Goal: Task Accomplishment & Management: Manage account settings

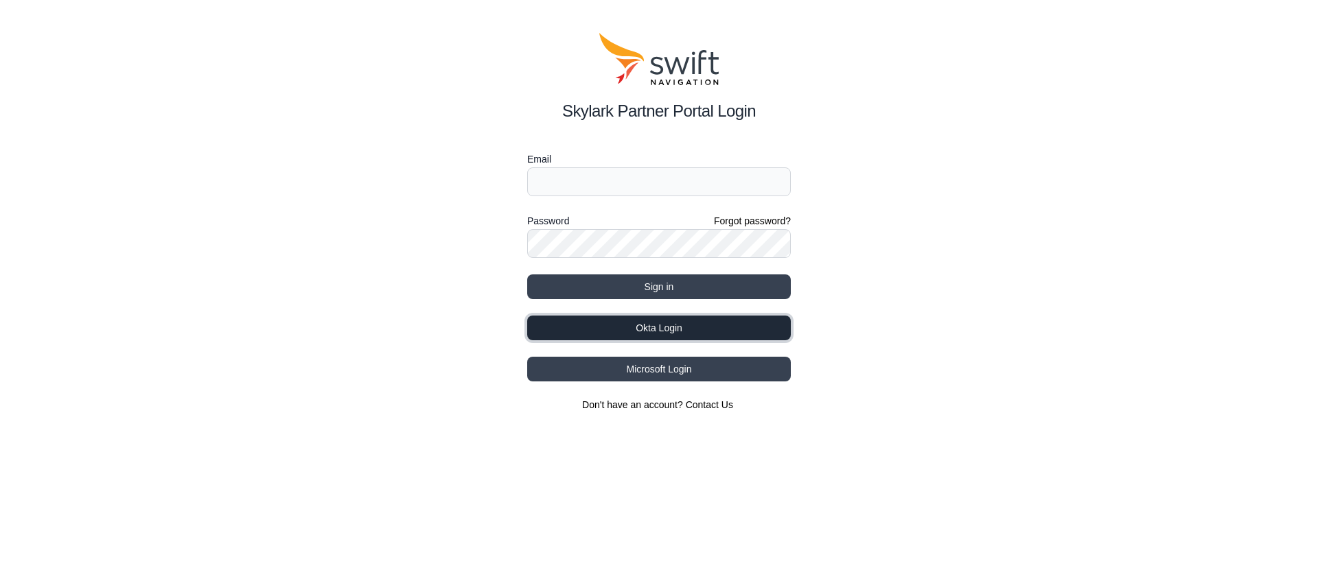
click at [673, 326] on button "Okta Login" at bounding box center [659, 328] width 264 height 25
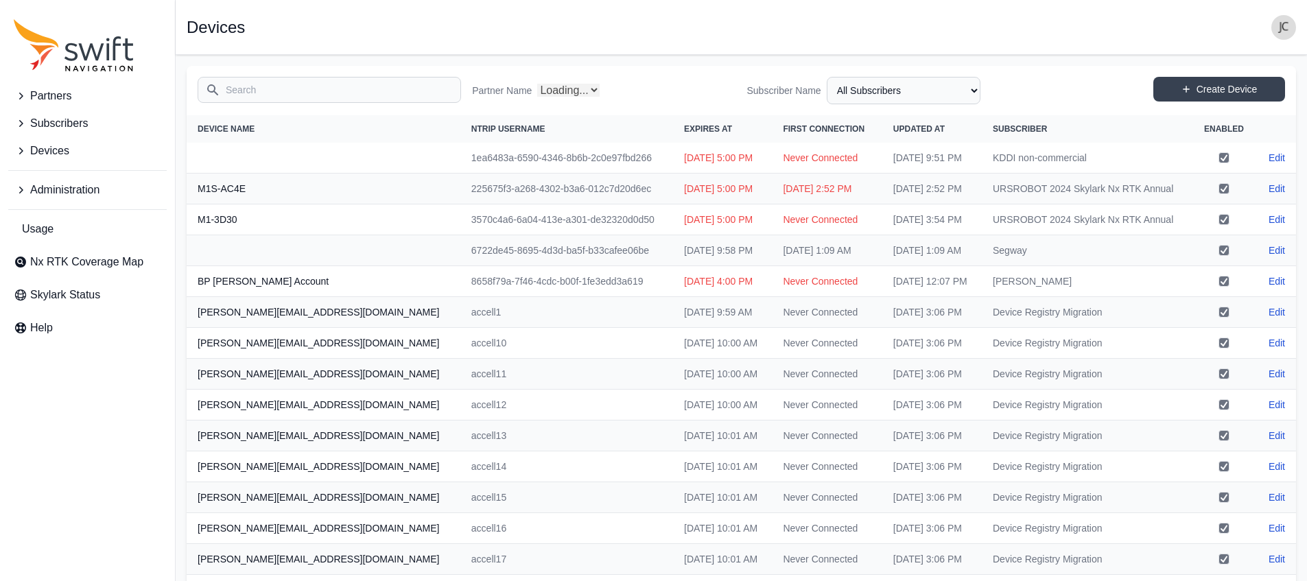
select select "Partner Name"
click at [21, 187] on icon "Sidenav" at bounding box center [21, 190] width 14 height 14
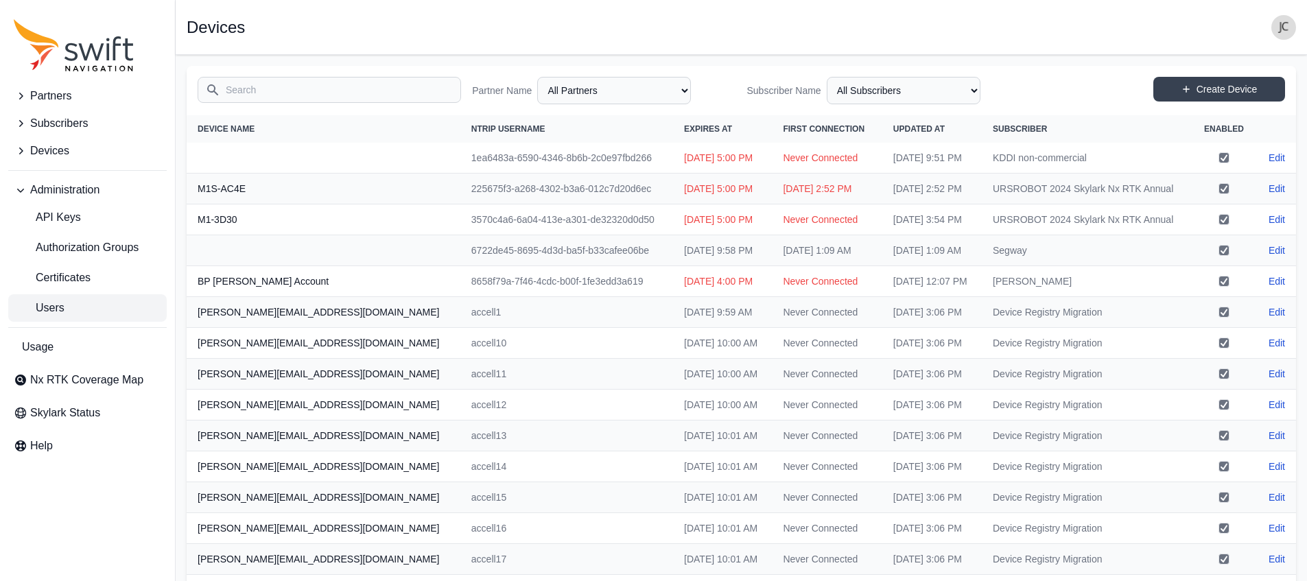
click at [89, 310] on link "Users" at bounding box center [87, 307] width 159 height 27
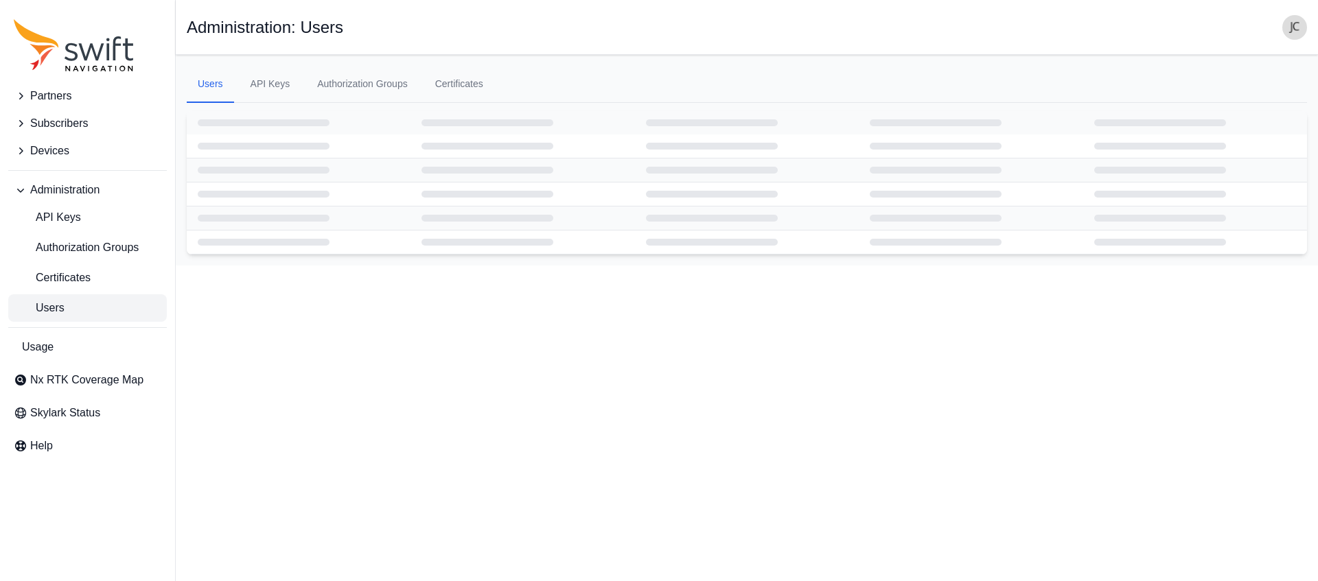
select select "ab3272ce-40d0-4c94-a524-96a758ab755c"
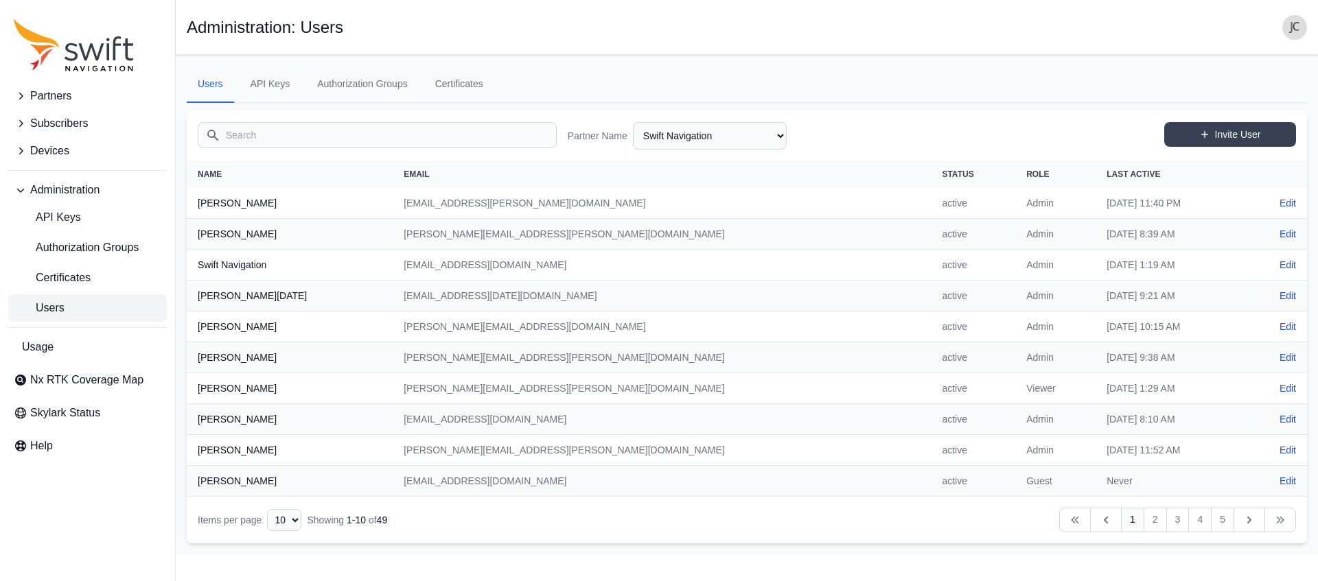
click at [248, 139] on input "Search" at bounding box center [377, 135] width 359 height 26
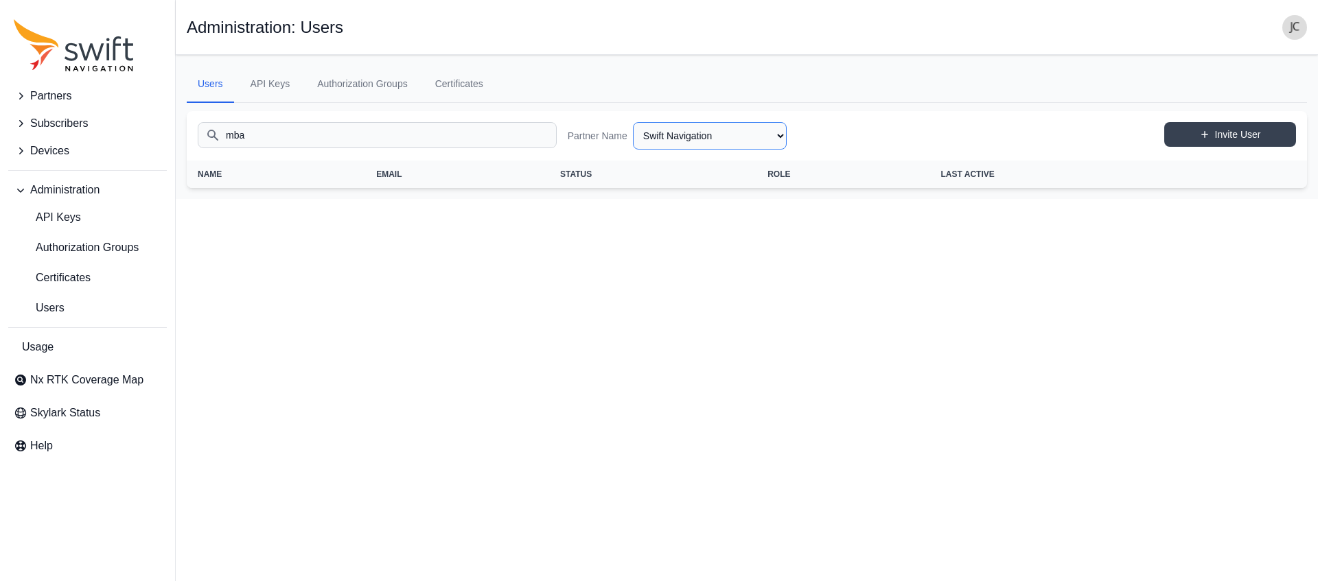
click at [723, 133] on select "AlpsAlpine Asensing Bad Elf Bench Mark Equipment & Supplies Inc. Benchmark Tool…" at bounding box center [710, 135] width 154 height 27
click at [754, 139] on select "AlpsAlpine Asensing Bad Elf Bench Mark Equipment & Supplies Inc. Benchmark Tool…" at bounding box center [710, 135] width 154 height 27
click at [279, 128] on input "mba" at bounding box center [377, 135] width 359 height 26
click at [286, 134] on input "mba" at bounding box center [377, 135] width 359 height 26
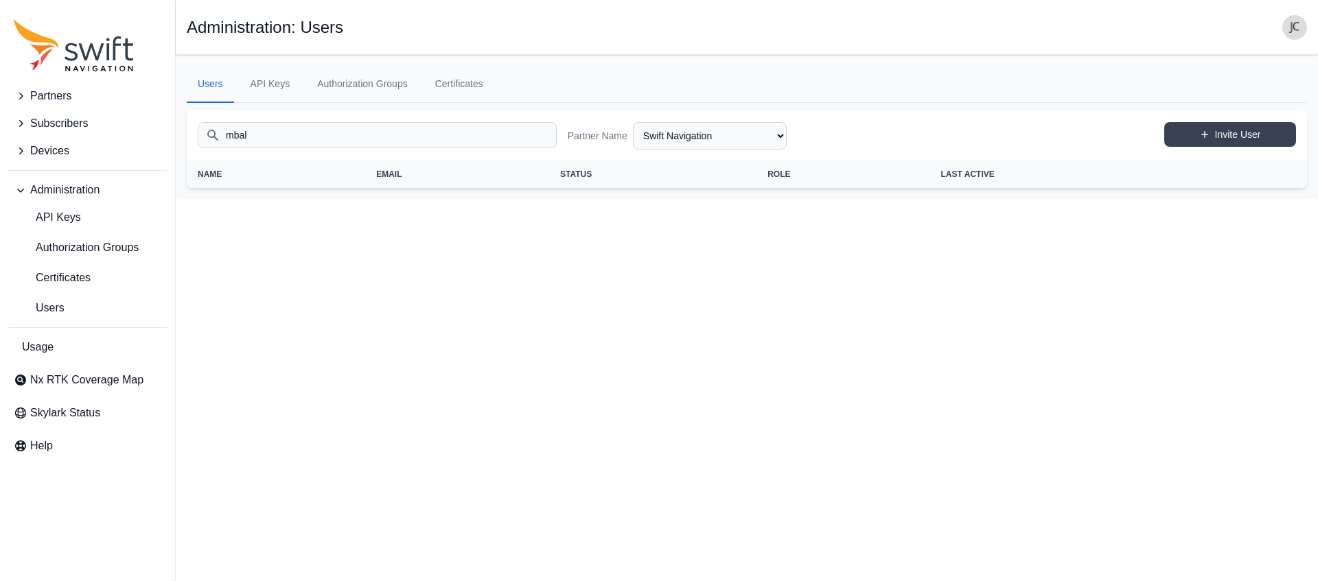
type input "mbal"
click at [735, 122] on select "AlpsAlpine Asensing Bad Elf Bench Mark Equipment & Supplies Inc. Benchmark Tool…" at bounding box center [710, 135] width 154 height 27
click at [633, 122] on select "AlpsAlpine Asensing Bad Elf Bench Mark Equipment & Supplies Inc. Benchmark Tool…" at bounding box center [710, 135] width 154 height 27
select select "cd6eb76d-18ea-497f-98a0-01a479c03bdc"
click at [730, 137] on select "AlpsAlpine Asensing Bad Elf Bench Mark Equipment & Supplies Inc. Benchmark Tool…" at bounding box center [710, 135] width 154 height 27
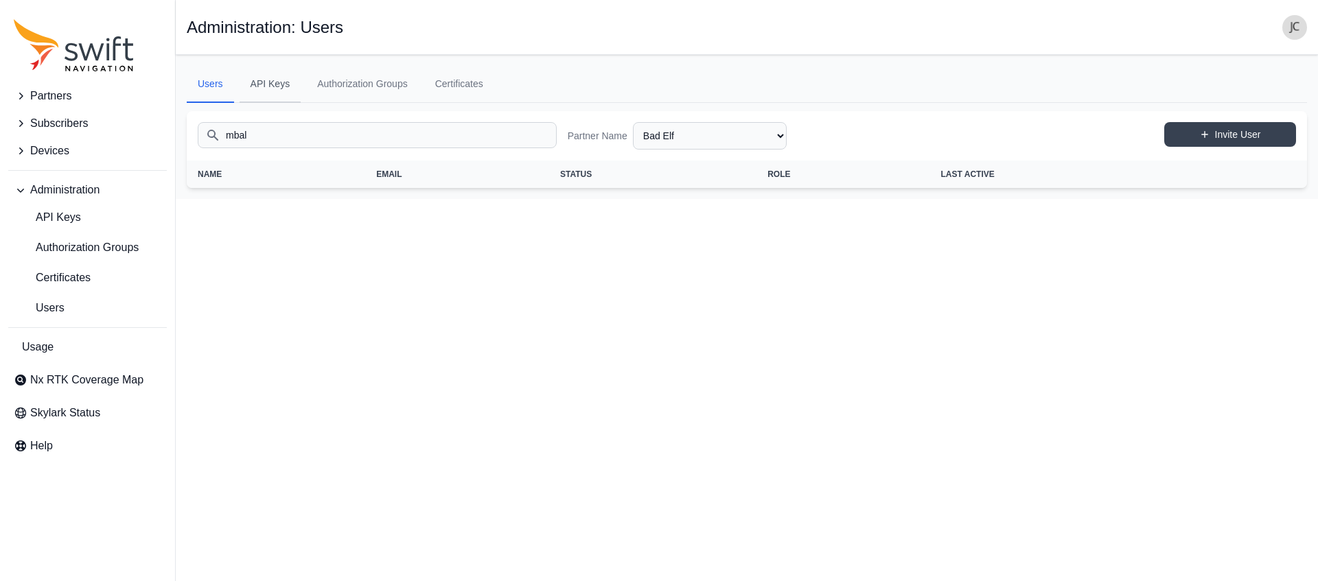
click at [272, 85] on link "API Keys" at bounding box center [271, 84] width 62 height 37
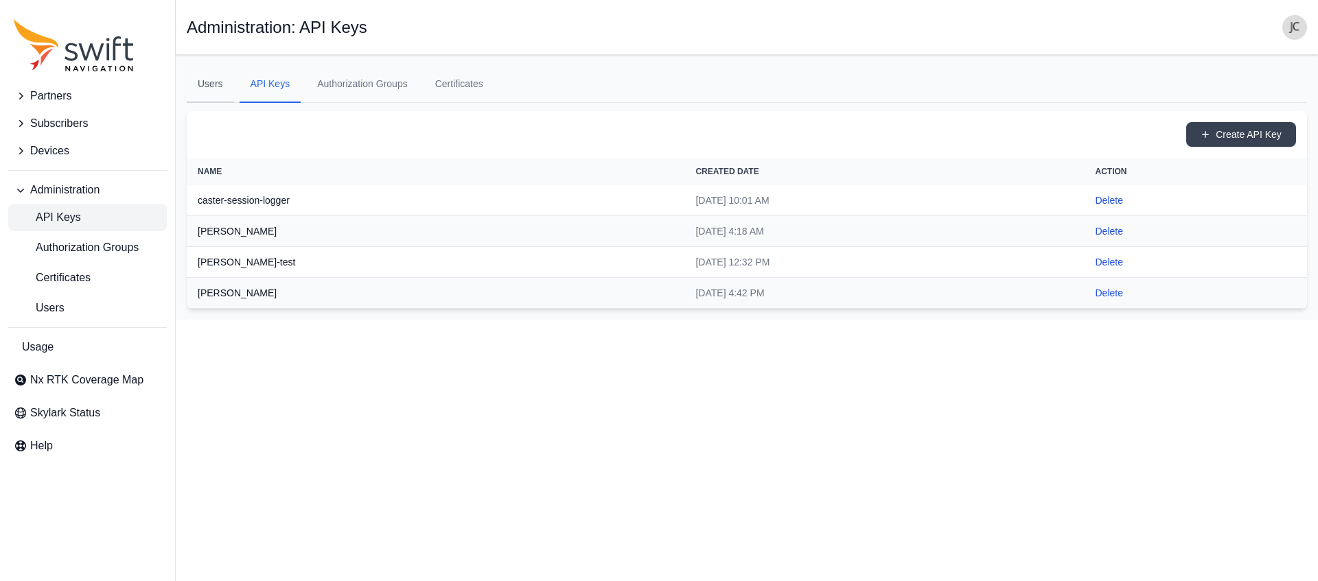
click at [211, 87] on link "Users" at bounding box center [210, 84] width 47 height 37
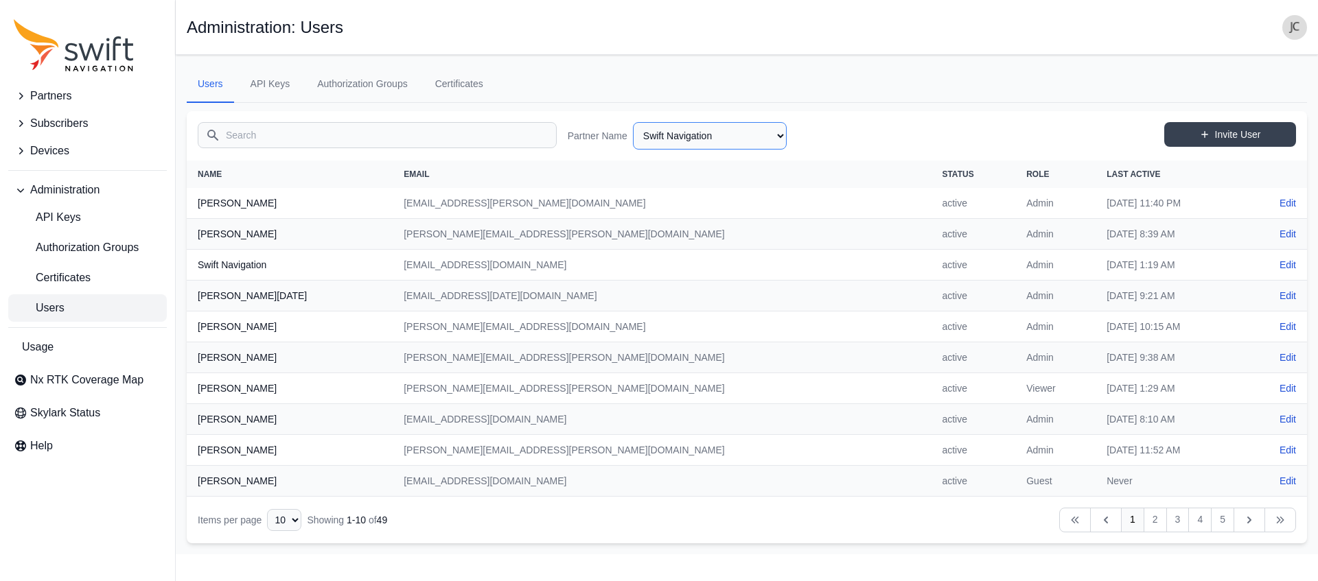
click at [703, 141] on select "AlpsAlpine Asensing Bad Elf Bench Mark Equipment & Supplies Inc. Benchmark Tool…" at bounding box center [710, 135] width 154 height 27
click at [633, 122] on select "AlpsAlpine Asensing Bad Elf Bench Mark Equipment & Supplies Inc. Benchmark Tool…" at bounding box center [710, 135] width 154 height 27
select select "764ff1b7-a2ab-49ec-83b2-73af67106387"
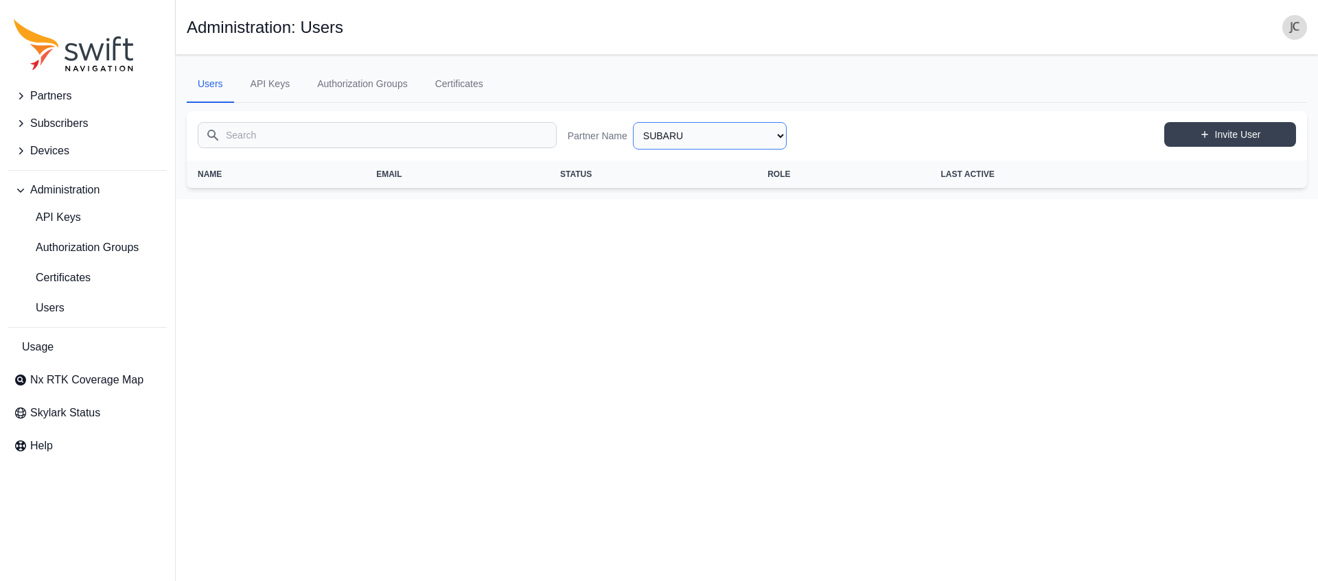
click at [719, 146] on select "AlpsAlpine Asensing Bad Elf Bench Mark Equipment & Supplies Inc. Benchmark Tool…" at bounding box center [710, 135] width 154 height 27
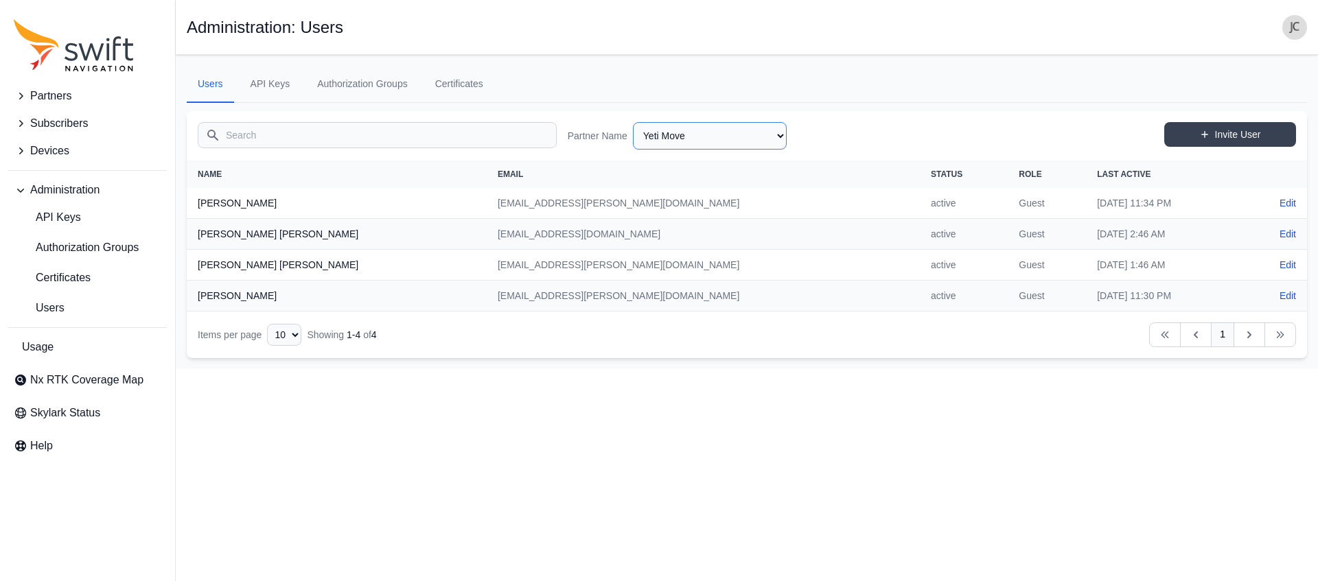
click at [727, 141] on select "AlpsAlpine Asensing Bad Elf Bench Mark Equipment & Supplies Inc. Benchmark Tool…" at bounding box center [710, 135] width 154 height 27
click at [633, 122] on select "AlpsAlpine Asensing Bad Elf Bench Mark Equipment & Supplies Inc. Benchmark Tool…" at bounding box center [710, 135] width 154 height 27
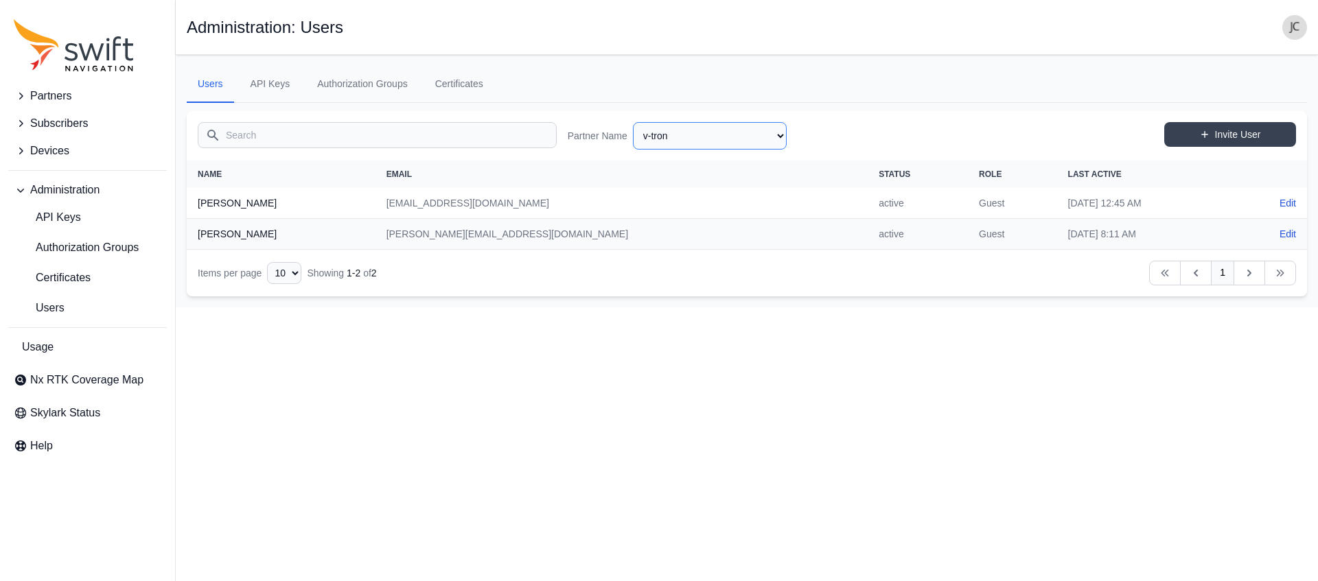
click at [709, 135] on select "AlpsAlpine Asensing Bad Elf Bench Mark Equipment & Supplies Inc. Benchmark Tool…" at bounding box center [710, 135] width 154 height 27
click at [633, 122] on select "AlpsAlpine Asensing Bad Elf Bench Mark Equipment & Supplies Inc. Benchmark Tool…" at bounding box center [710, 135] width 154 height 27
select select "619b42ce-351e-48b2-b27a-6977afe54479"
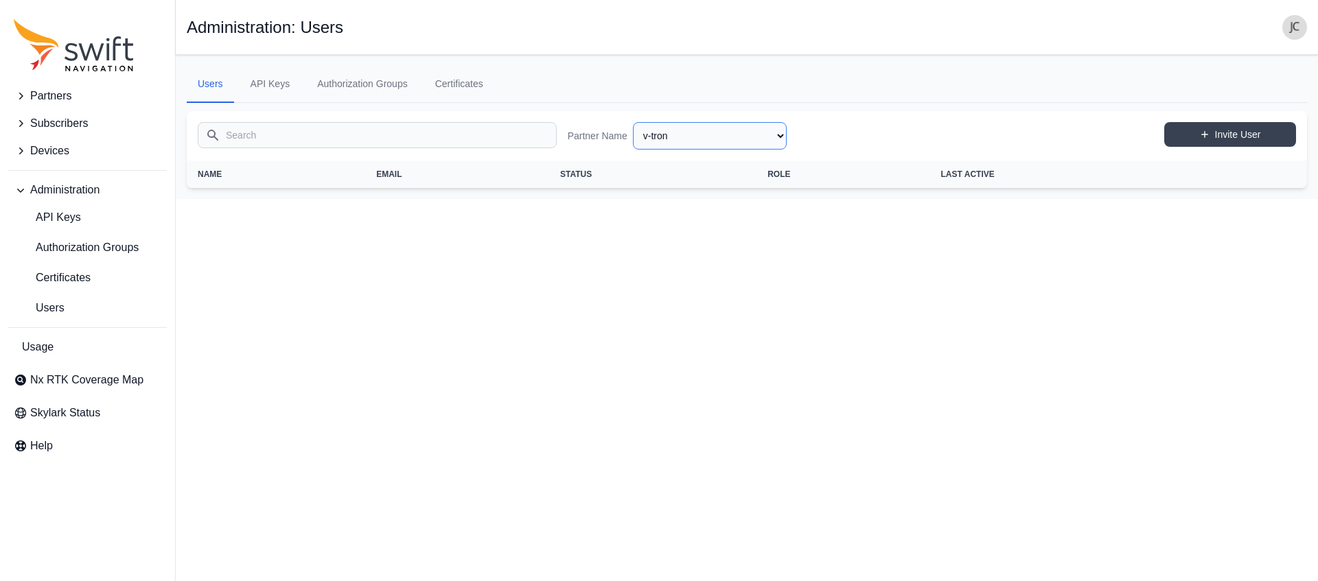
click at [712, 128] on select "AlpsAlpine Asensing Bad Elf Bench Mark Equipment & Supplies Inc. Benchmark Tool…" at bounding box center [710, 135] width 154 height 27
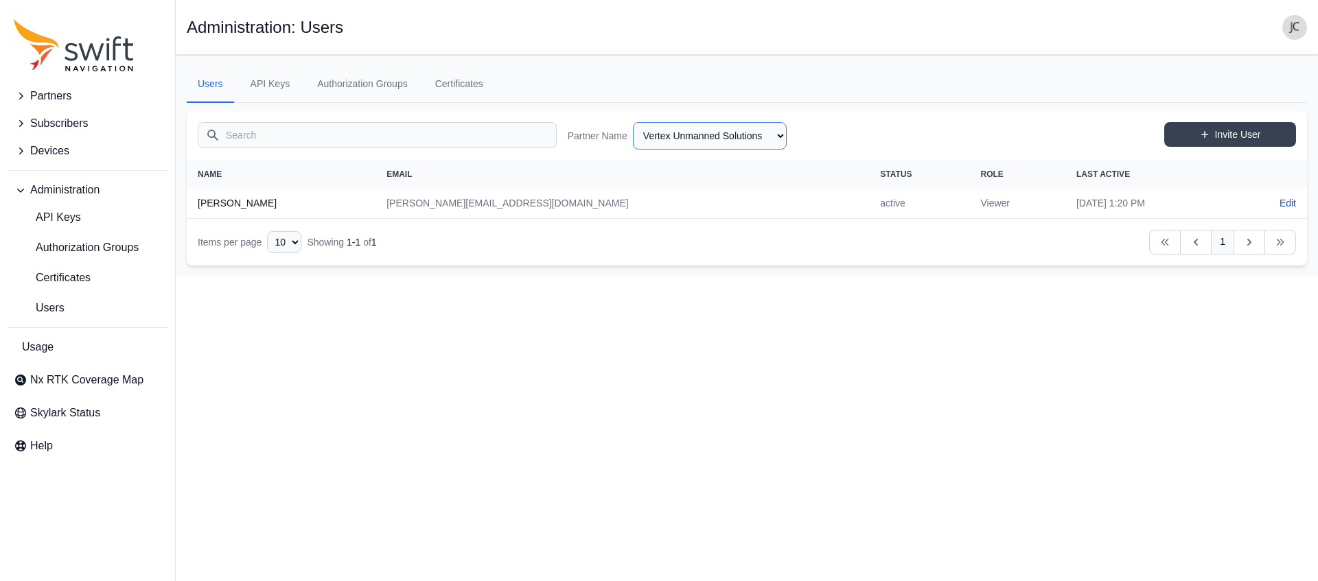
click at [704, 130] on select "AlpsAlpine Asensing Bad Elf Bench Mark Equipment & Supplies Inc. Benchmark Tool…" at bounding box center [710, 135] width 154 height 27
click at [633, 122] on select "AlpsAlpine Asensing Bad Elf Bench Mark Equipment & Supplies Inc. Benchmark Tool…" at bounding box center [710, 135] width 154 height 27
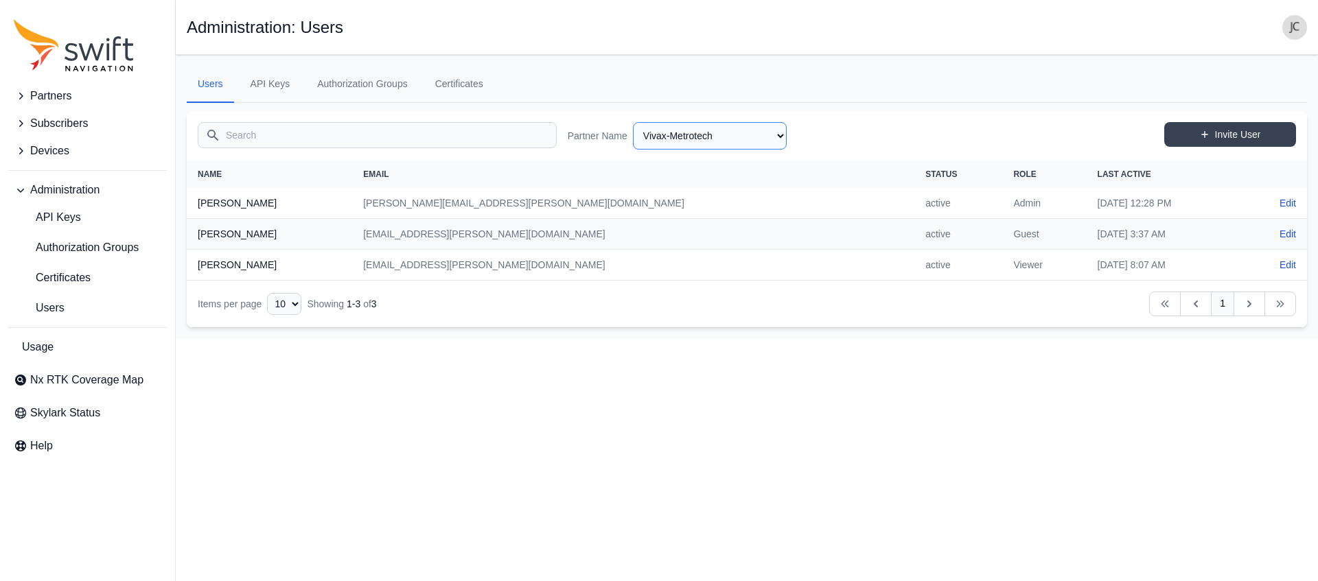
click at [699, 140] on select "AlpsAlpine Asensing Bad Elf Bench Mark Equipment & Supplies Inc. Benchmark Tool…" at bounding box center [710, 135] width 154 height 27
click at [633, 122] on select "AlpsAlpine Asensing Bad Elf Bench Mark Equipment & Supplies Inc. Benchmark Tool…" at bounding box center [710, 135] width 154 height 27
select select "da174a0c-51e9-4094-aeec-0d7aae5bcf77"
